Goal: Check status: Check status

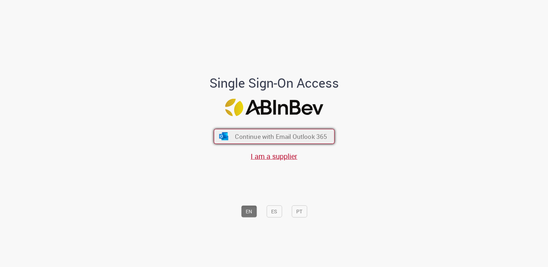
click at [264, 132] on button "Continue with Email Outlook 365" at bounding box center [274, 136] width 121 height 15
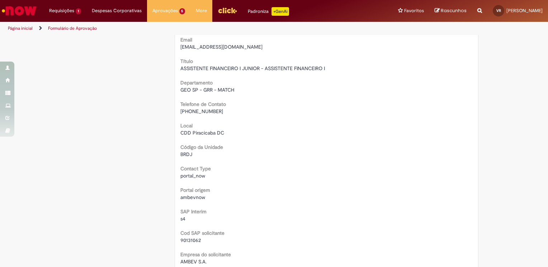
scroll to position [36, 0]
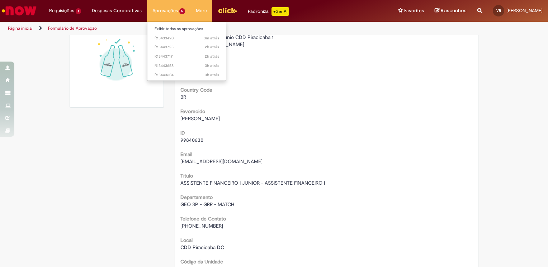
click at [172, 11] on li "Aprovações 5 Exibir todas as aprovações 3m atrás 3 minutos atrás R13433490 2h a…" at bounding box center [169, 11] width 44 height 22
click at [171, 10] on li "Aprovações 5 Exibir todas as aprovações 3m atrás 3 minutos atrás R13433490 2h a…" at bounding box center [169, 11] width 44 height 22
click at [170, 10] on li "Aprovações 5 Exibir todas as aprovações 3m atrás 3 minutos atrás R13433490 2h a…" at bounding box center [169, 11] width 44 height 22
drag, startPoint x: 170, startPoint y: 10, endPoint x: 161, endPoint y: 12, distance: 8.9
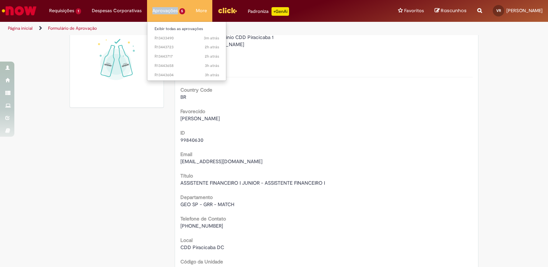
click at [162, 12] on li "Aprovações 5 Exibir todas as aprovações 3m atrás 3 minutos atrás R13433490 2h a…" at bounding box center [169, 11] width 44 height 22
click at [163, 28] on link "Exibir todas as aprovações" at bounding box center [186, 29] width 79 height 8
click at [164, 28] on link "Exibir todas as aprovações" at bounding box center [186, 29] width 79 height 8
